Goal: Information Seeking & Learning: Learn about a topic

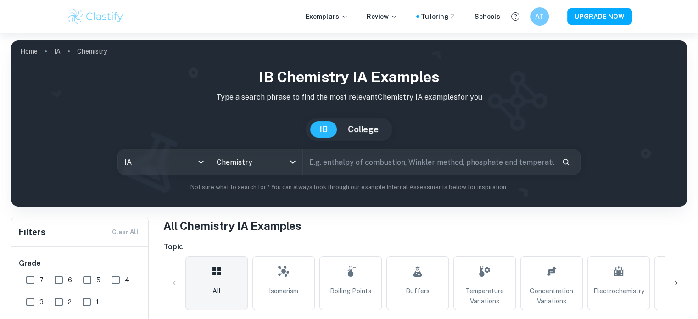
click at [353, 166] on input "text" at bounding box center [428, 162] width 251 height 26
type input "evolved pressure"
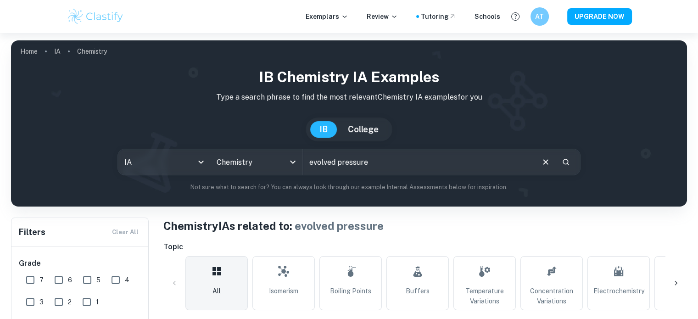
click at [390, 161] on input "evolved pressure" at bounding box center [418, 162] width 230 height 26
click at [566, 163] on icon "Search" at bounding box center [565, 162] width 8 height 8
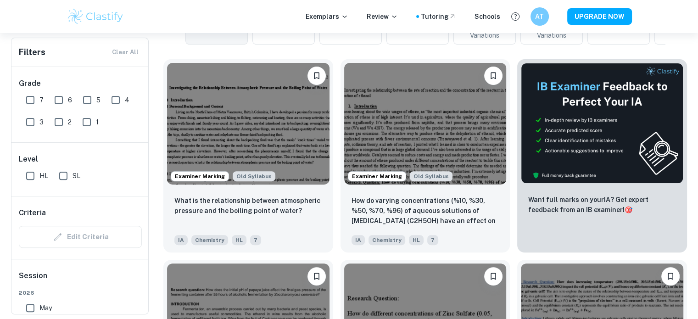
scroll to position [266, 0]
